Goal: Information Seeking & Learning: Learn about a topic

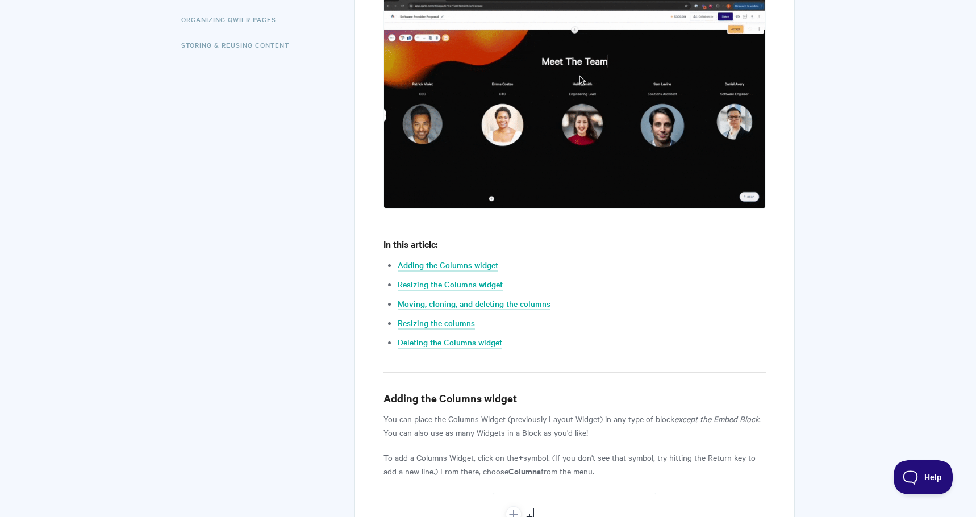
scroll to position [401, 0]
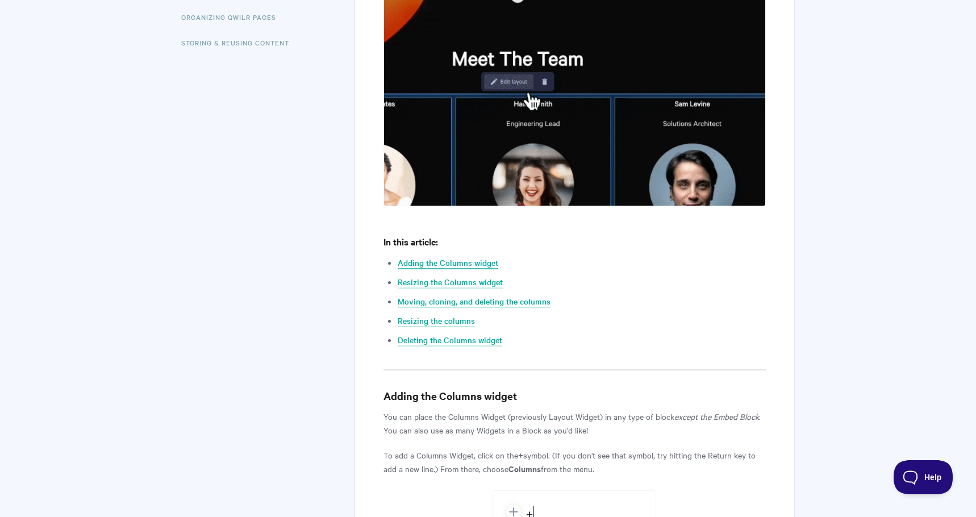
click at [430, 262] on link "Adding the Columns widget" at bounding box center [448, 263] width 101 height 13
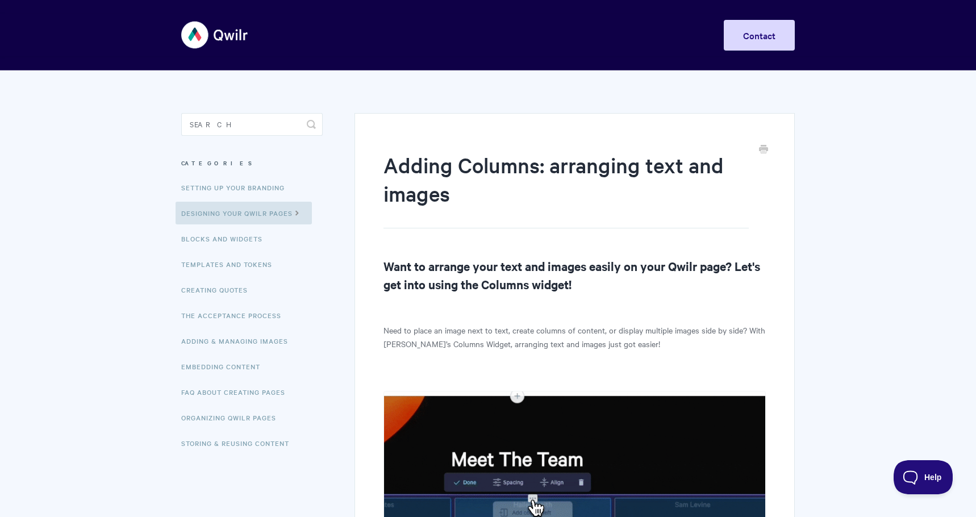
click at [226, 122] on input "Search" at bounding box center [252, 124] width 142 height 23
type input "p"
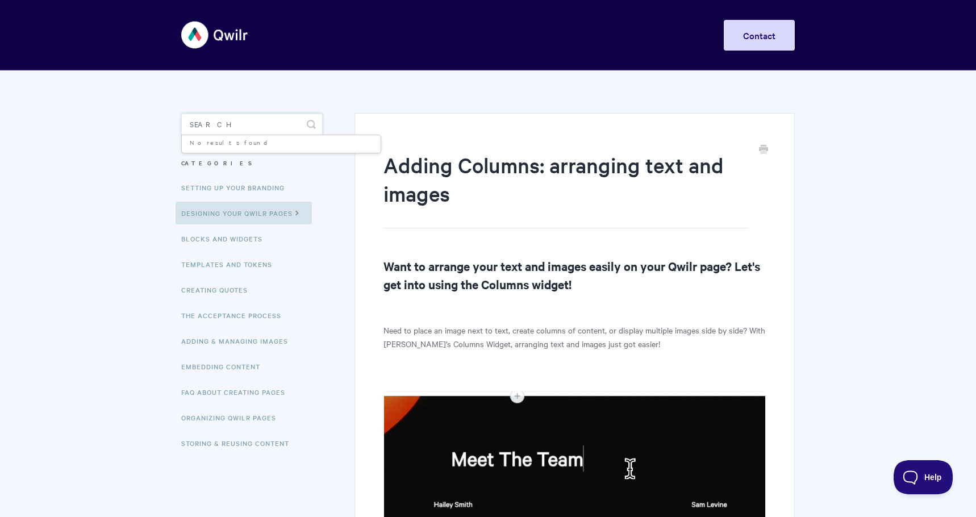
type input "r"
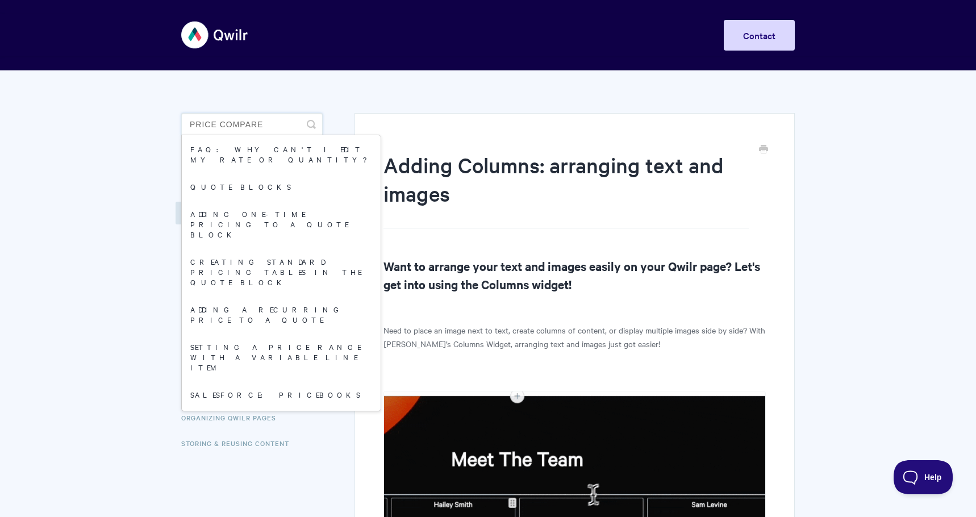
type input "price compare"
